Goal: Transaction & Acquisition: Purchase product/service

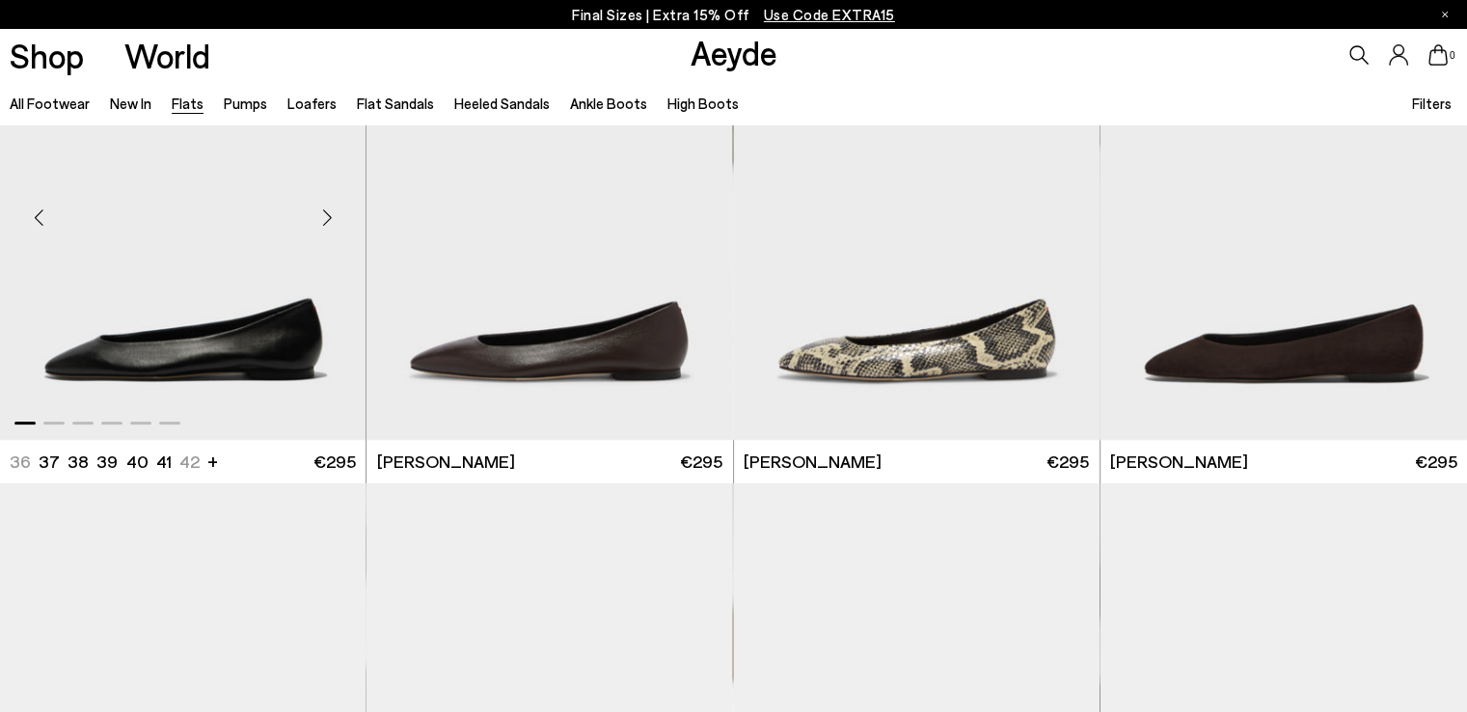
scroll to position [386, 0]
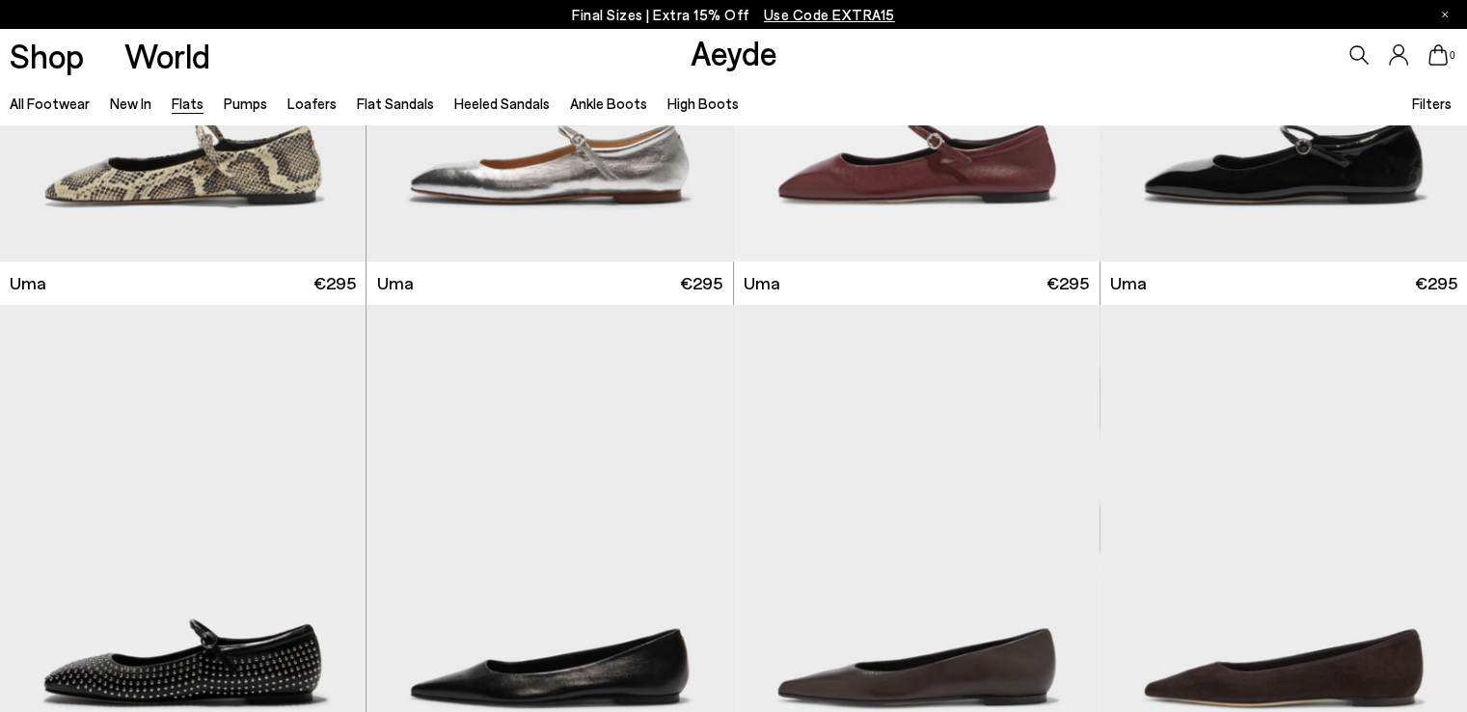
scroll to position [2025, 0]
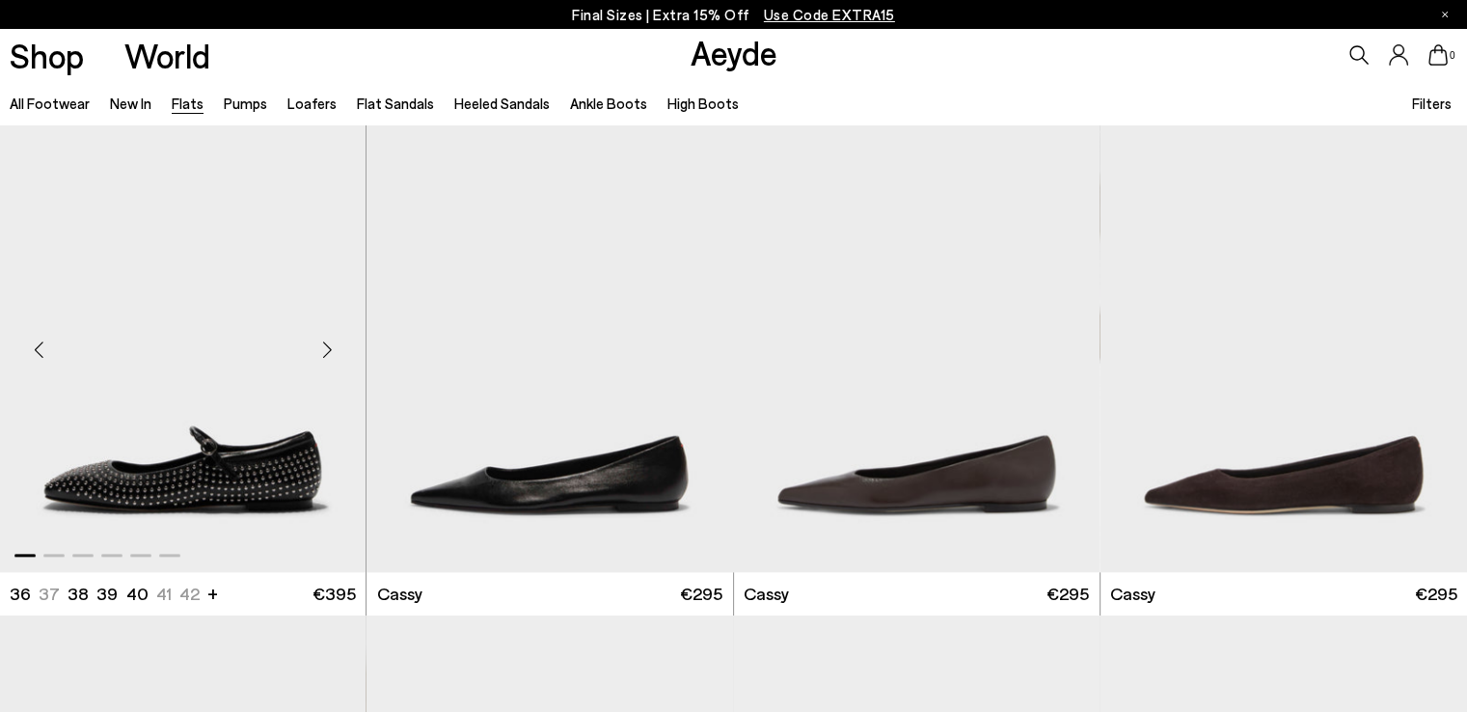
click at [251, 445] on img "1 / 6" at bounding box center [183, 342] width 366 height 460
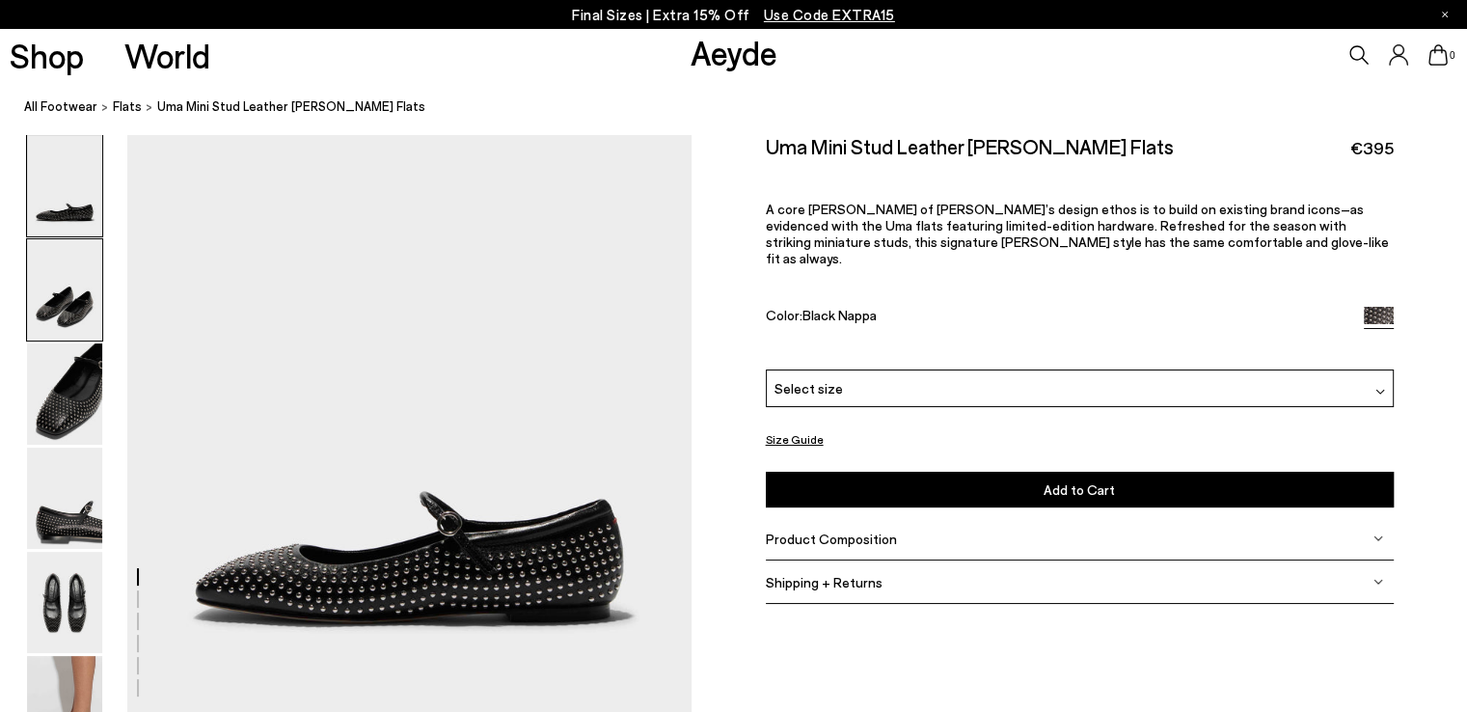
click at [91, 297] on img at bounding box center [64, 289] width 75 height 101
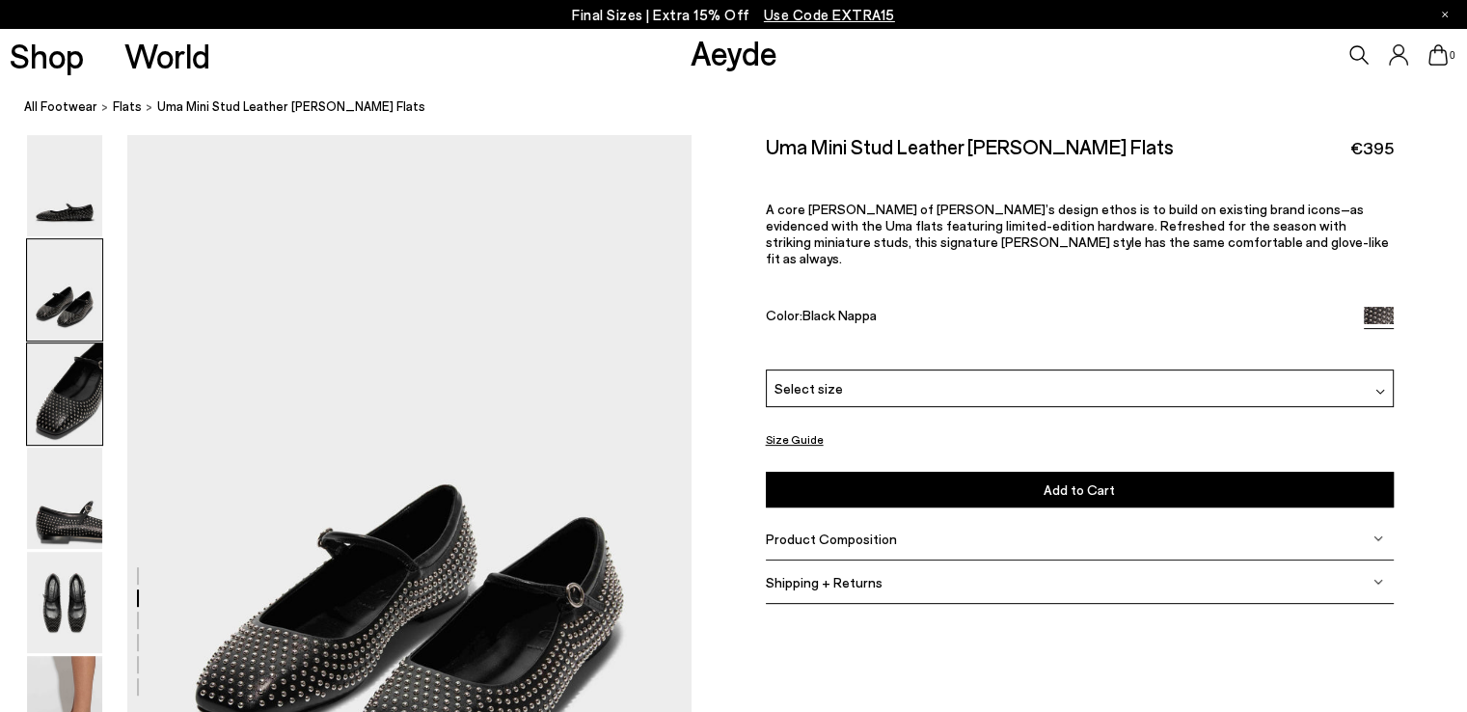
click at [68, 348] on img at bounding box center [64, 393] width 75 height 101
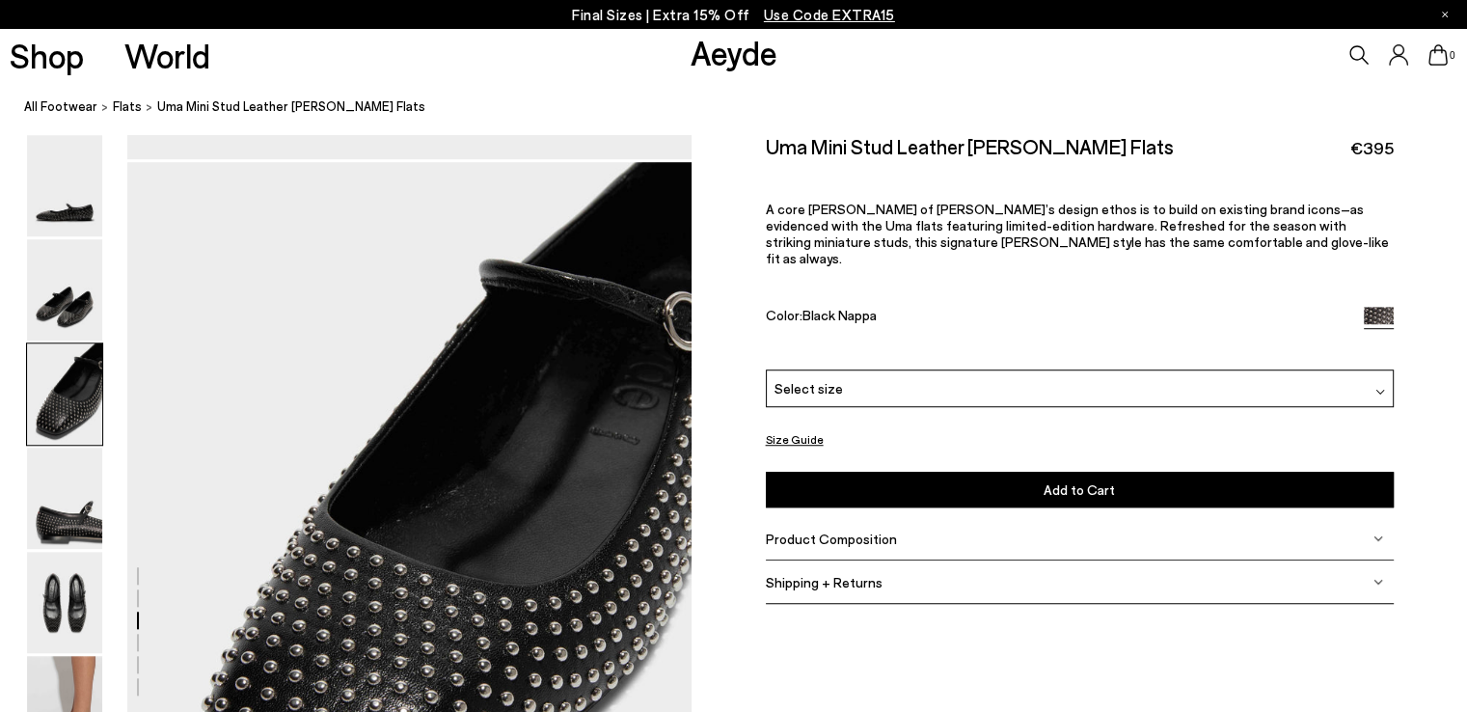
scroll to position [1338, 0]
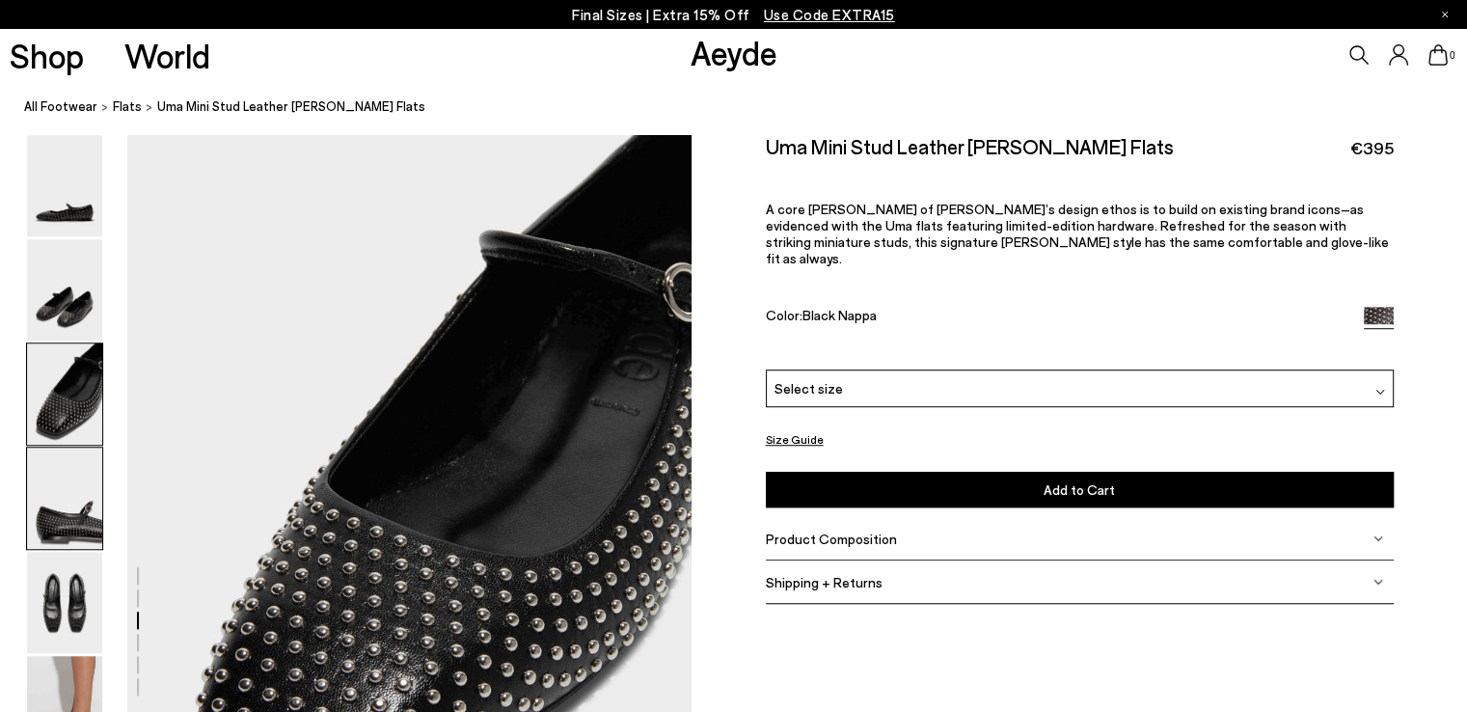
click at [68, 496] on img at bounding box center [64, 498] width 75 height 101
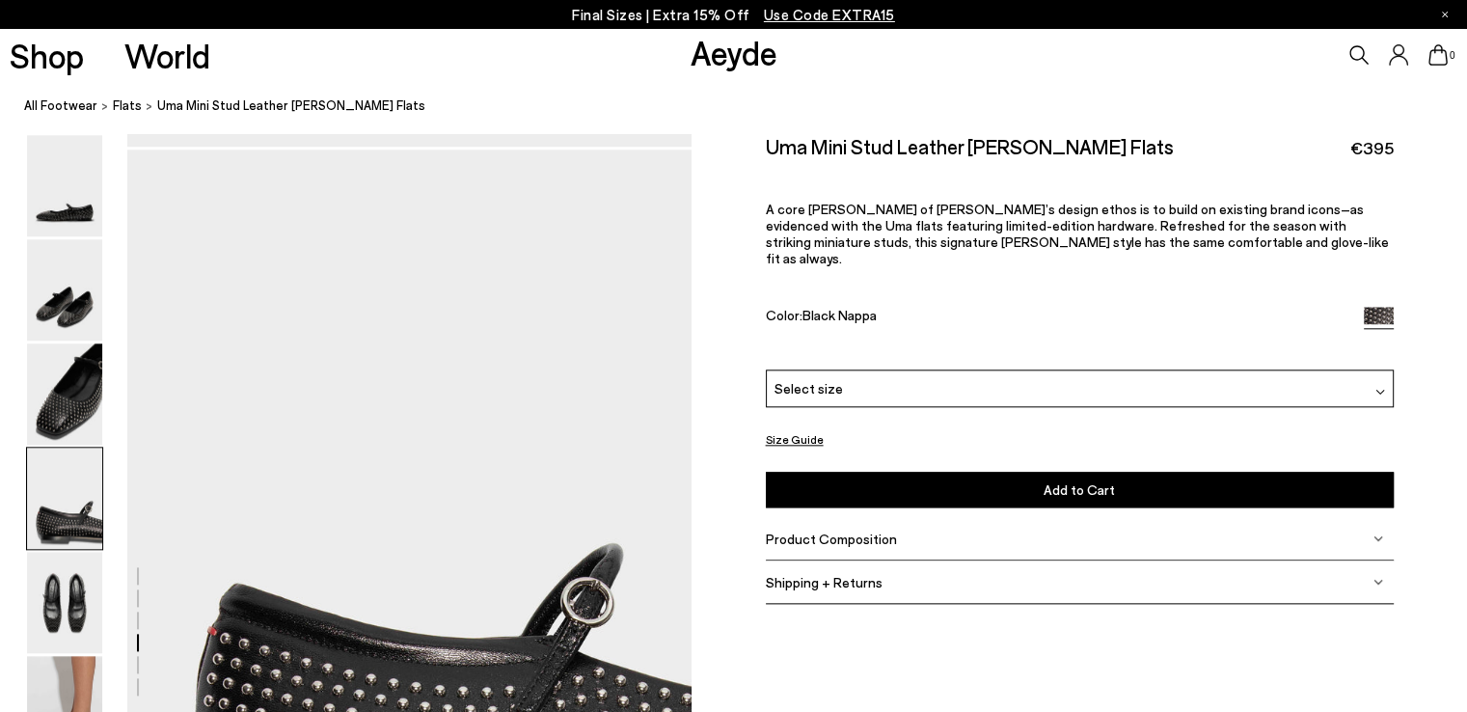
scroll to position [2093, 0]
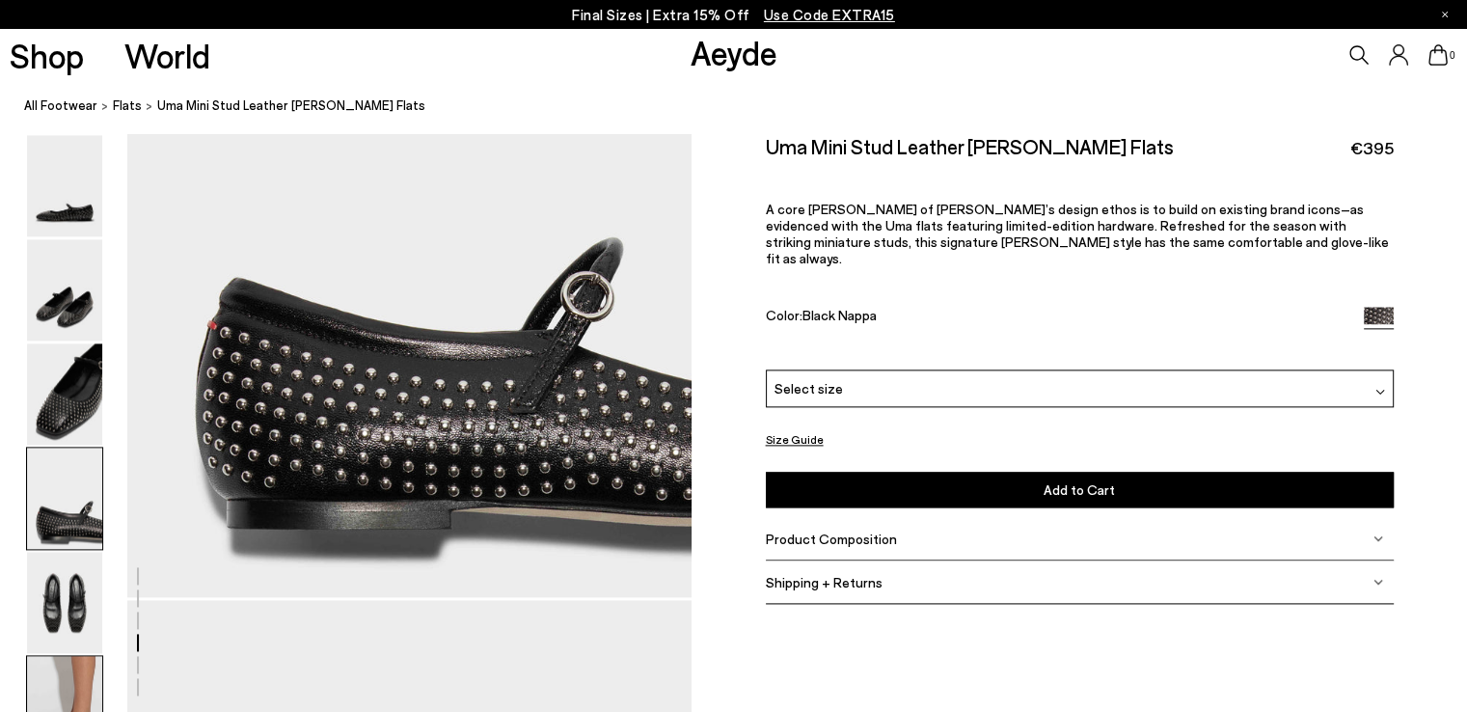
click at [85, 659] on img at bounding box center [64, 706] width 75 height 101
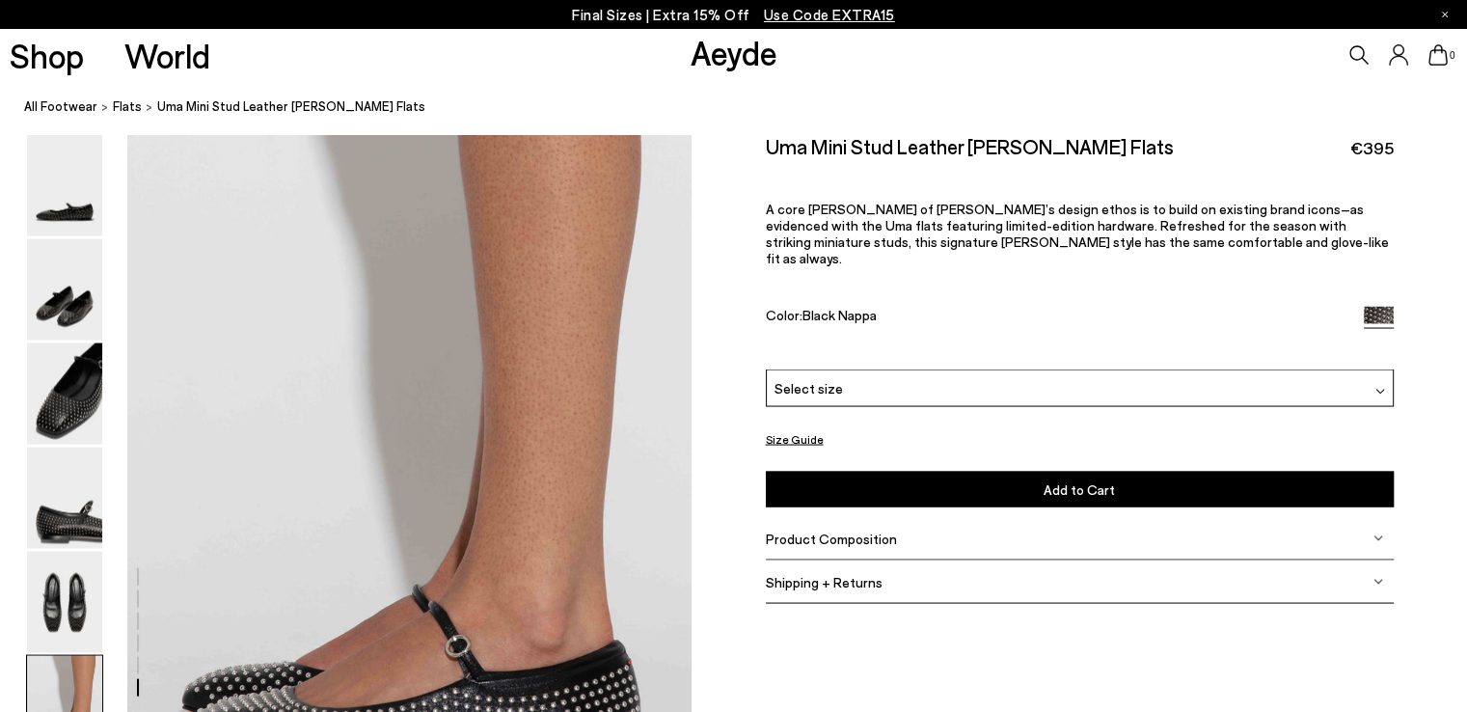
scroll to position [3736, 0]
